Goal: Transaction & Acquisition: Purchase product/service

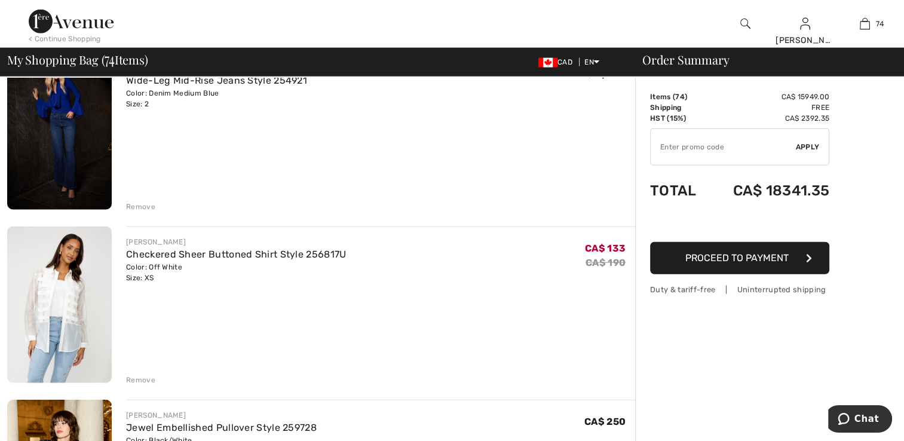
scroll to position [7290, 0]
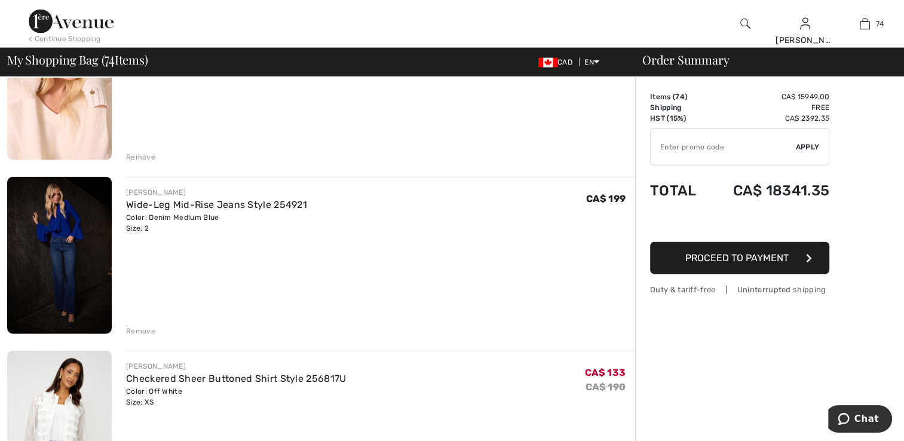
click at [88, 250] on img at bounding box center [59, 255] width 105 height 157
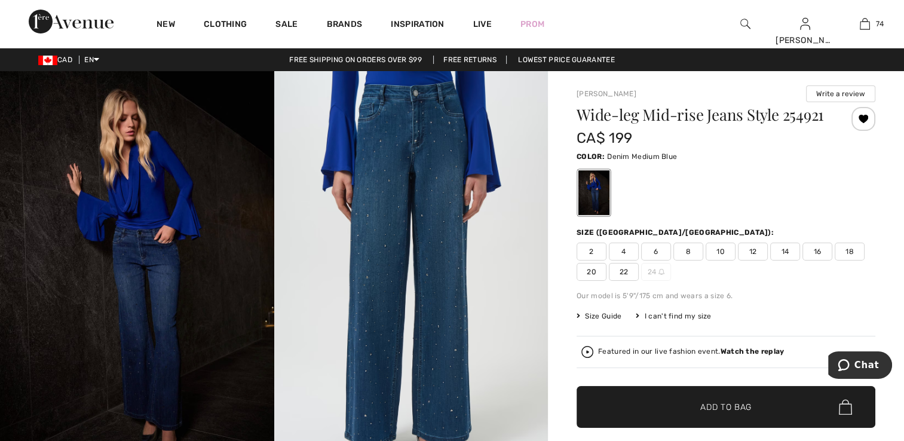
click at [200, 241] on img at bounding box center [137, 276] width 274 height 411
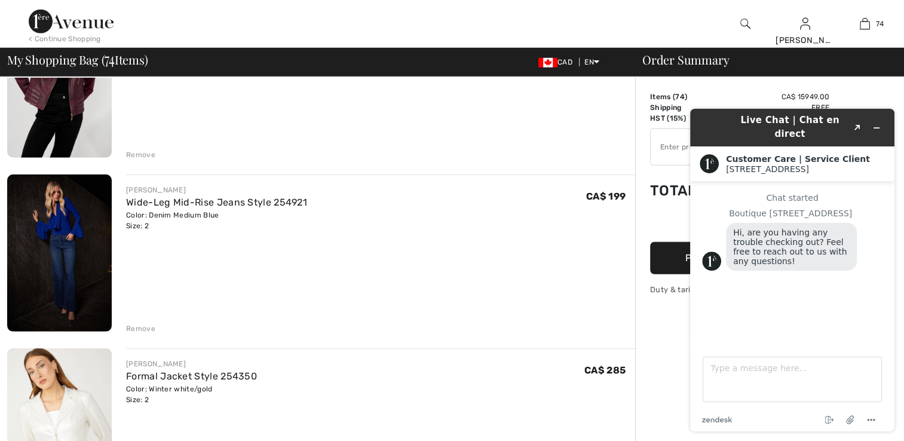
scroll to position [12489, 0]
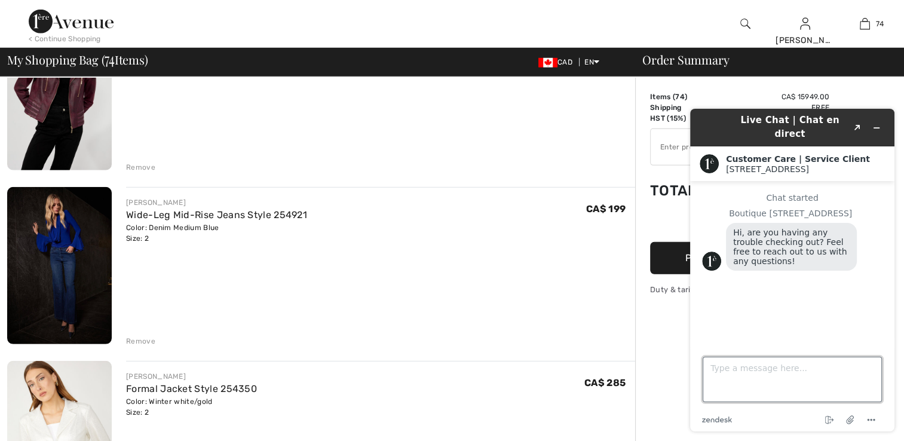
click at [713, 363] on textarea "Type a message here..." at bounding box center [792, 379] width 179 height 45
type textarea "l"
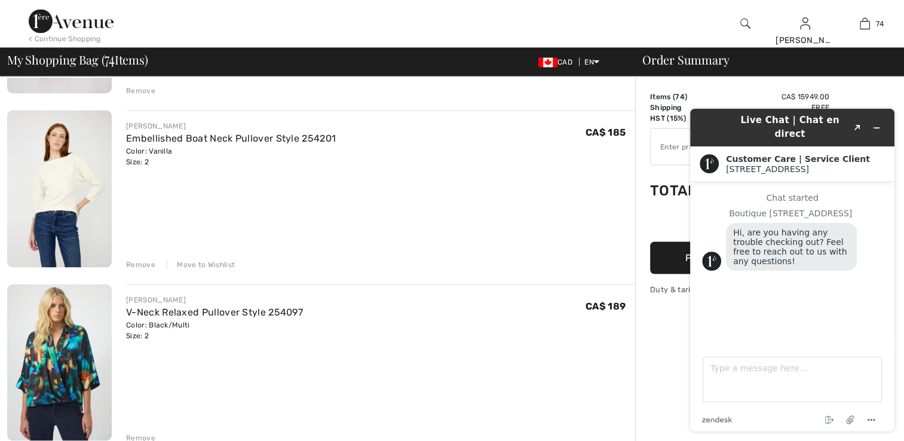
scroll to position [11473, 0]
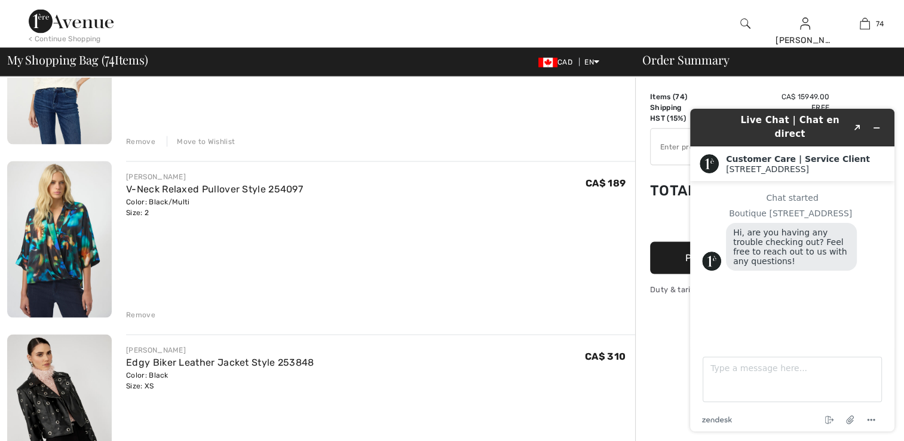
click at [78, 252] on img at bounding box center [59, 239] width 105 height 157
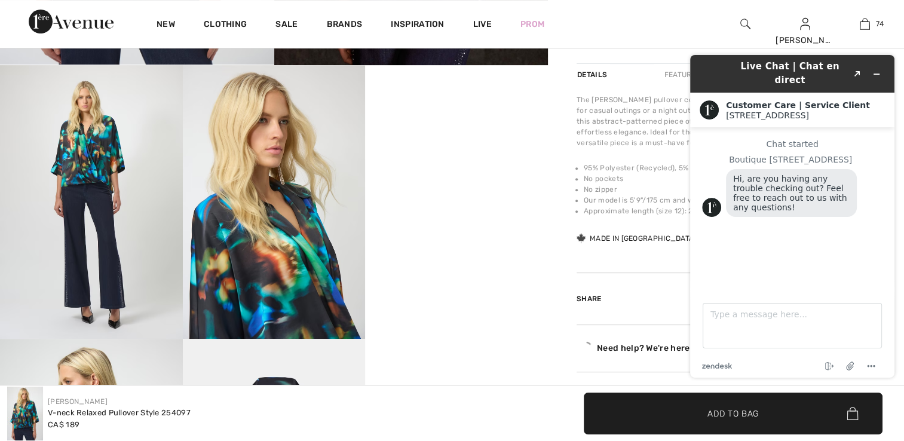
scroll to position [418, 0]
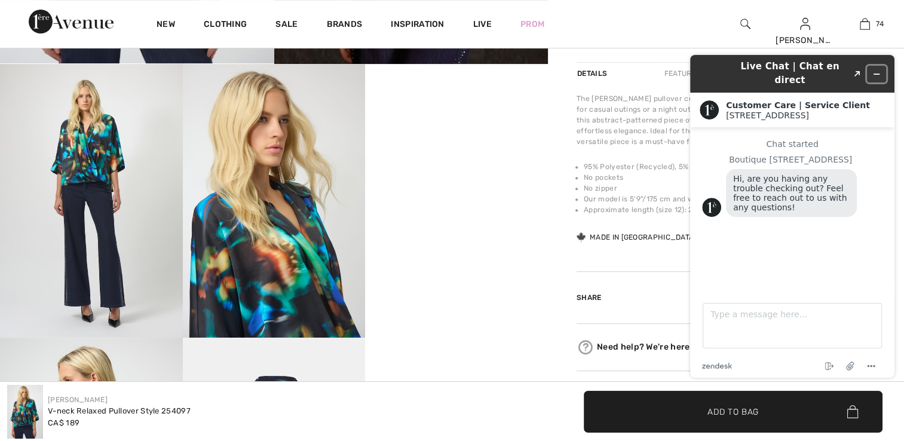
click at [871, 72] on button "Minimize widget" at bounding box center [876, 74] width 19 height 17
